Goal: Find specific page/section: Find specific page/section

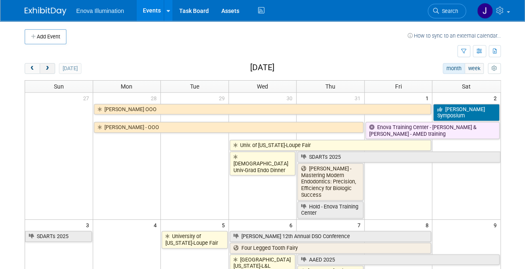
drag, startPoint x: 0, startPoint y: 0, endPoint x: 44, endPoint y: 67, distance: 80.3
click at [44, 67] on span "next" at bounding box center [47, 68] width 6 height 5
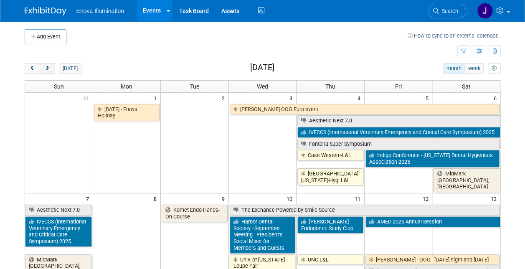
click at [44, 67] on span "next" at bounding box center [47, 68] width 6 height 5
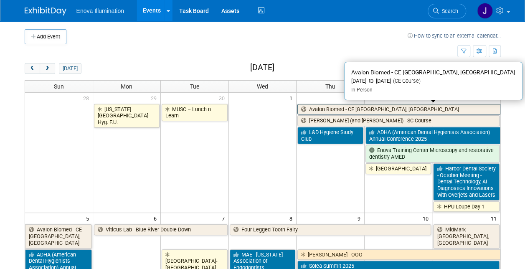
click at [326, 106] on link "Avalon Biomed - CE [GEOGRAPHIC_DATA], [GEOGRAPHIC_DATA]" at bounding box center [398, 109] width 203 height 11
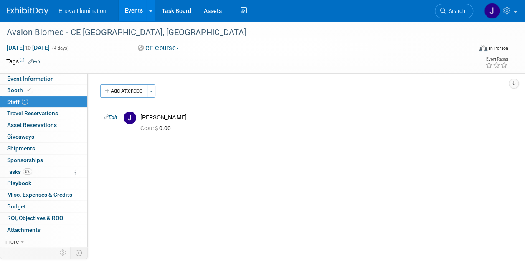
click at [137, 12] on link "Events" at bounding box center [134, 10] width 30 height 21
